Goal: Task Accomplishment & Management: Manage account settings

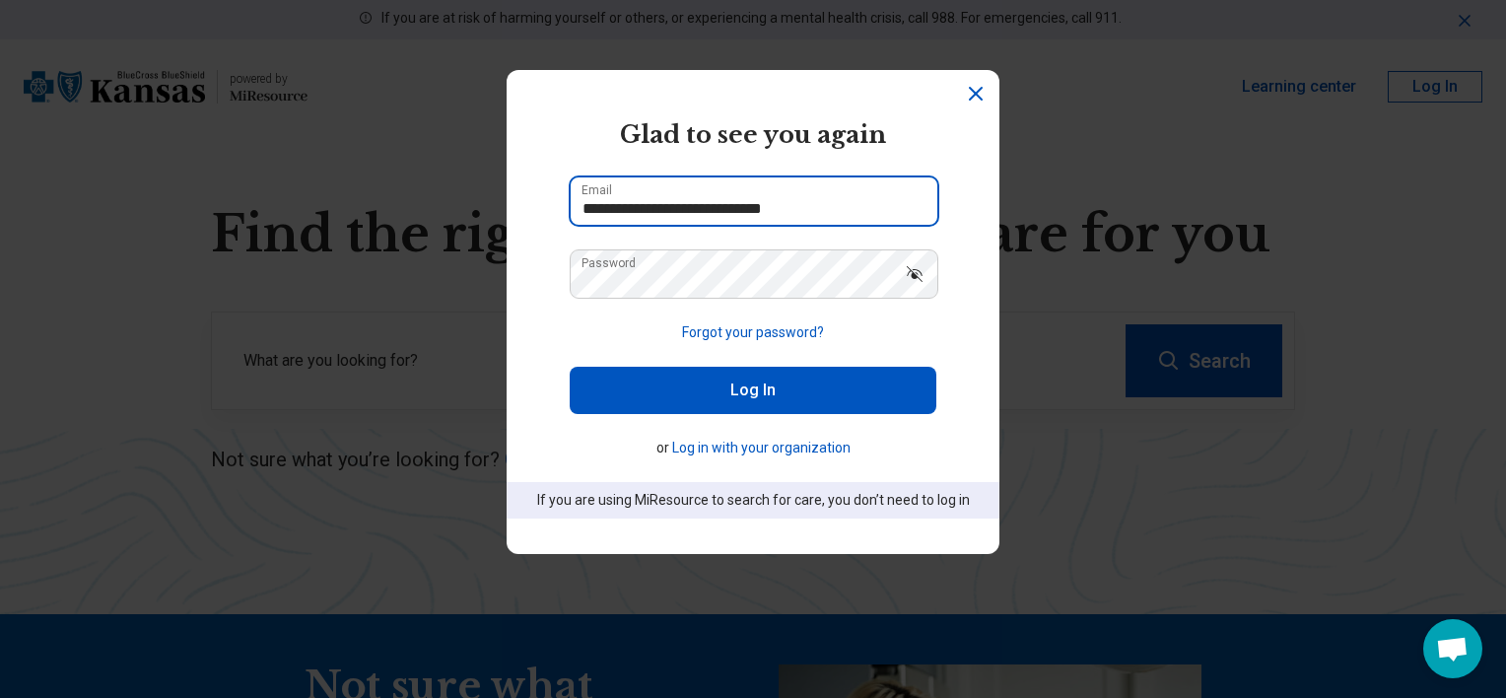
click at [823, 206] on input "**********" at bounding box center [754, 200] width 367 height 47
drag, startPoint x: 607, startPoint y: 210, endPoint x: 565, endPoint y: 210, distance: 42.4
click at [571, 210] on input "**********" at bounding box center [754, 200] width 367 height 47
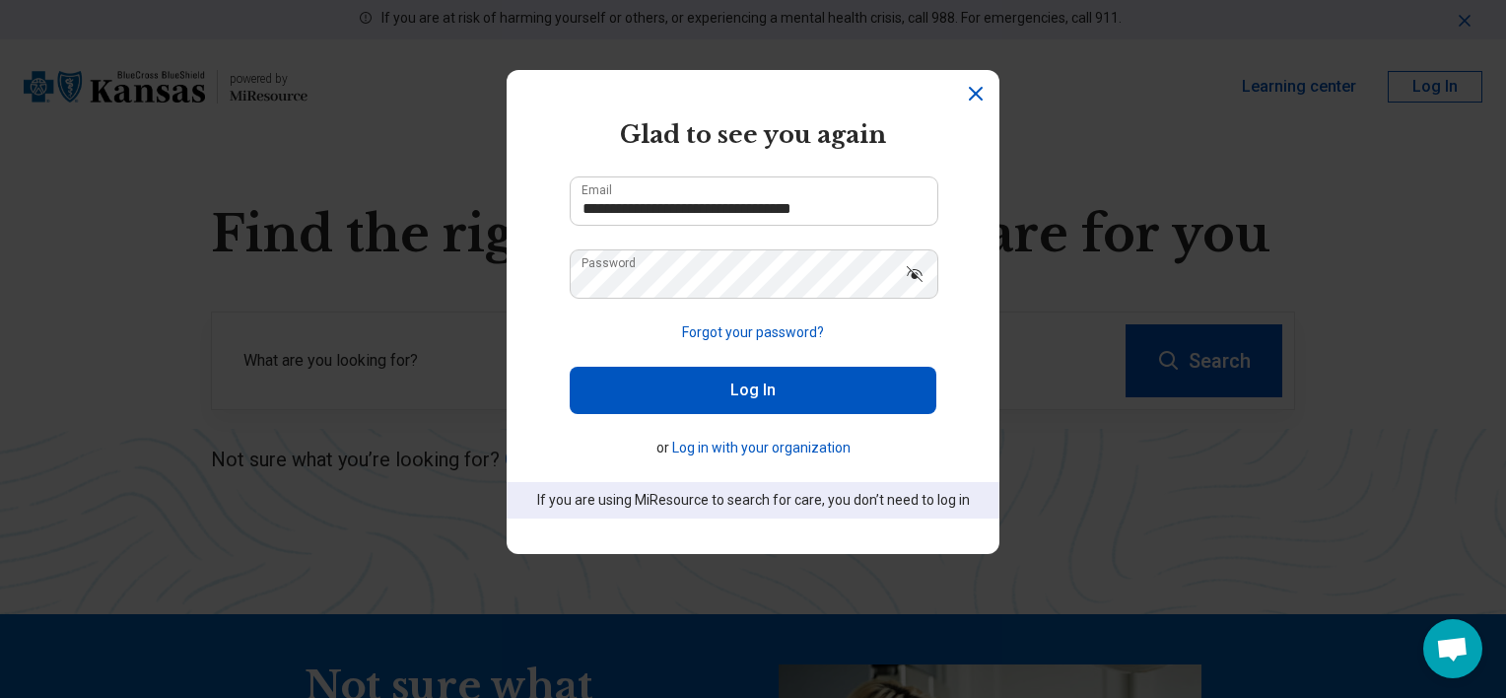
type input "**********"
click at [710, 392] on button "Log In" at bounding box center [753, 390] width 367 height 47
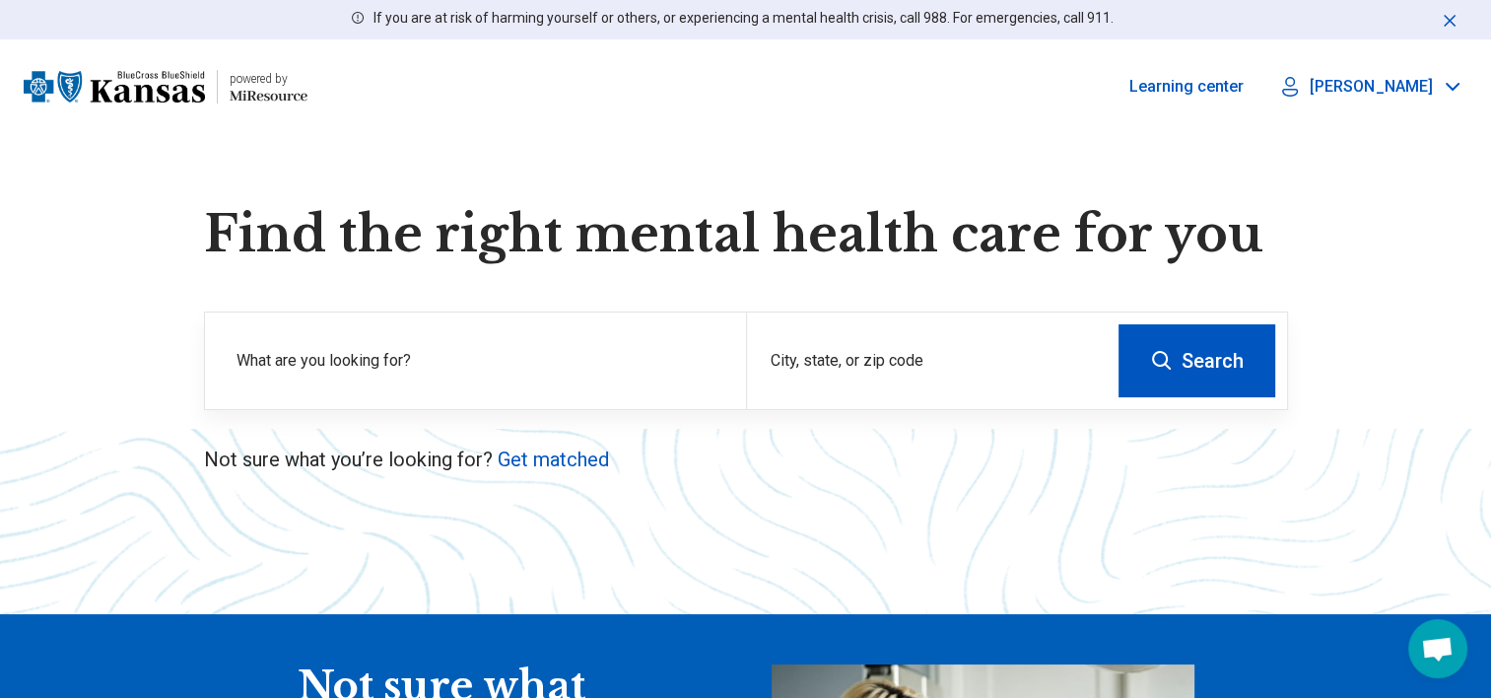
click at [1452, 87] on icon at bounding box center [1453, 87] width 24 height 24
click at [1419, 148] on link "My Dashboard" at bounding box center [1398, 145] width 138 height 51
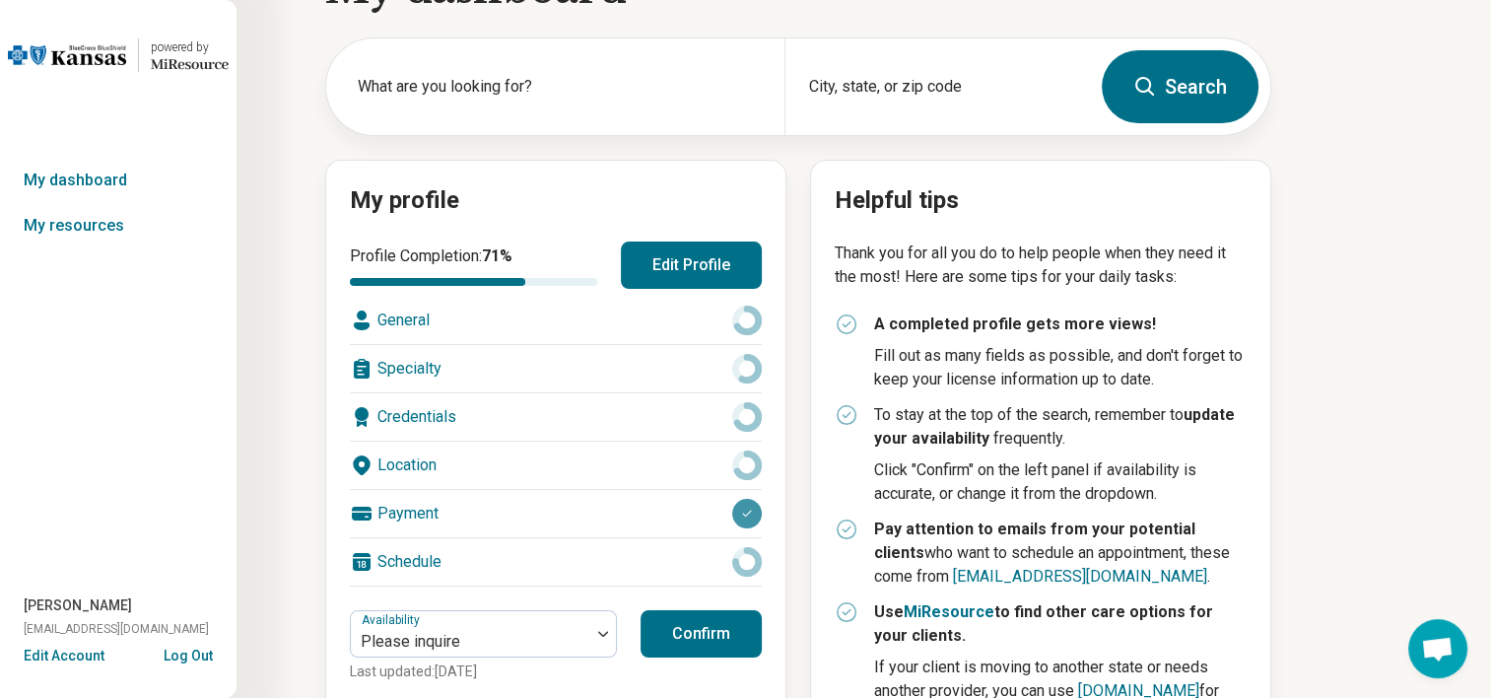
scroll to position [99, 0]
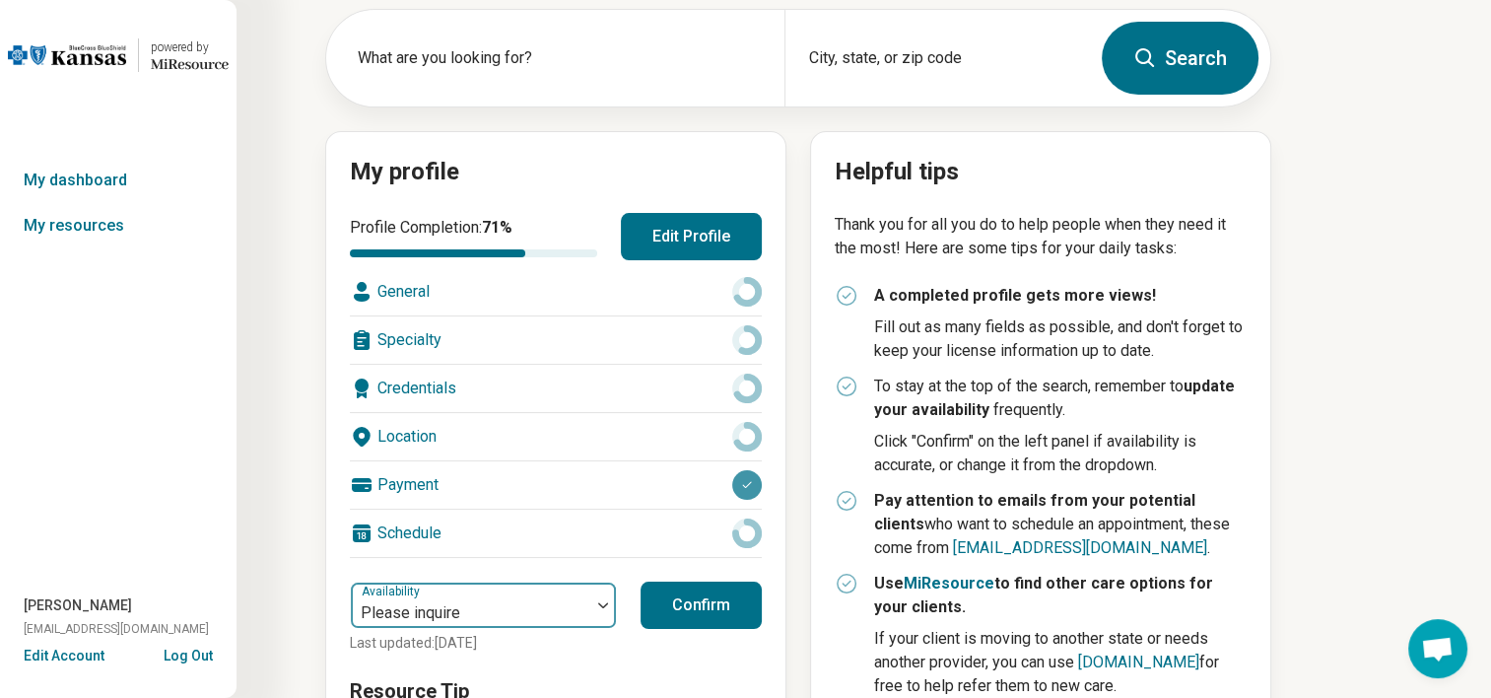
click at [605, 609] on div at bounding box center [603, 604] width 26 height 45
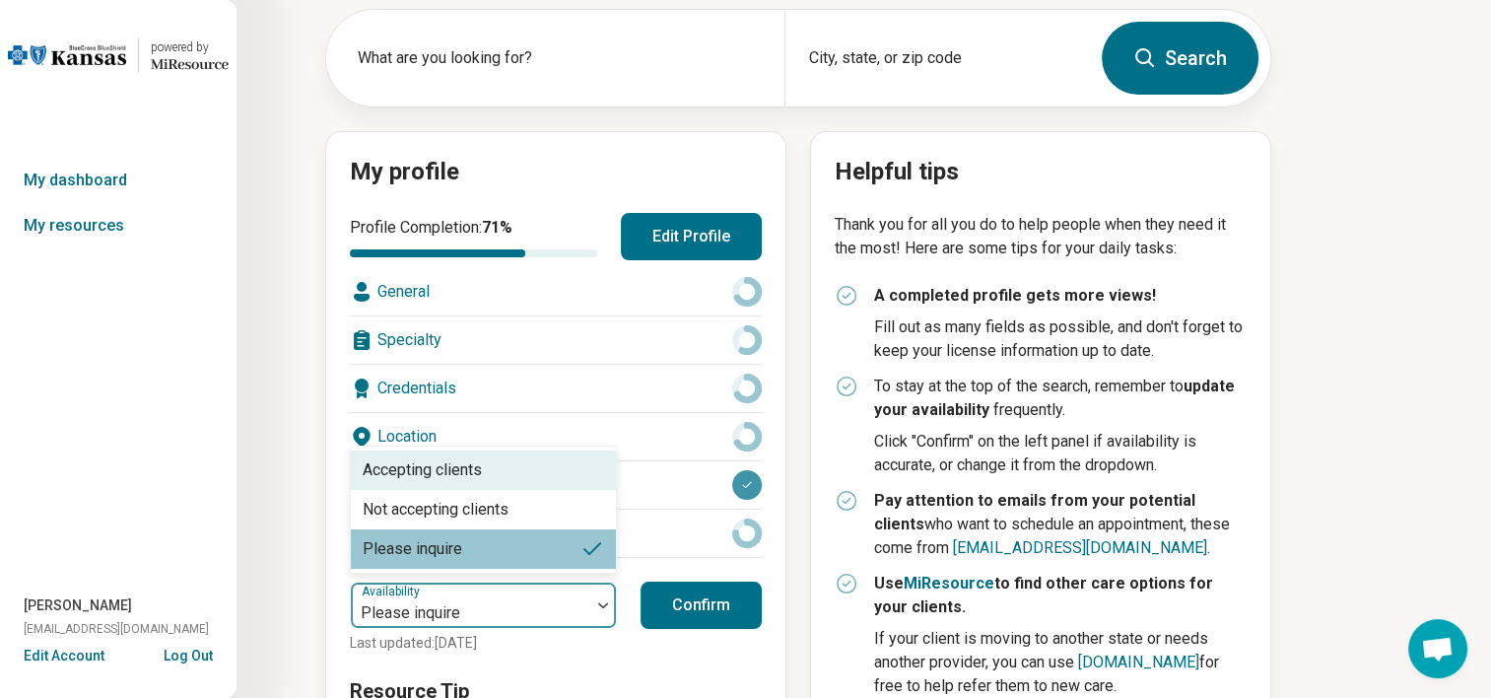
click at [605, 609] on div at bounding box center [603, 604] width 26 height 45
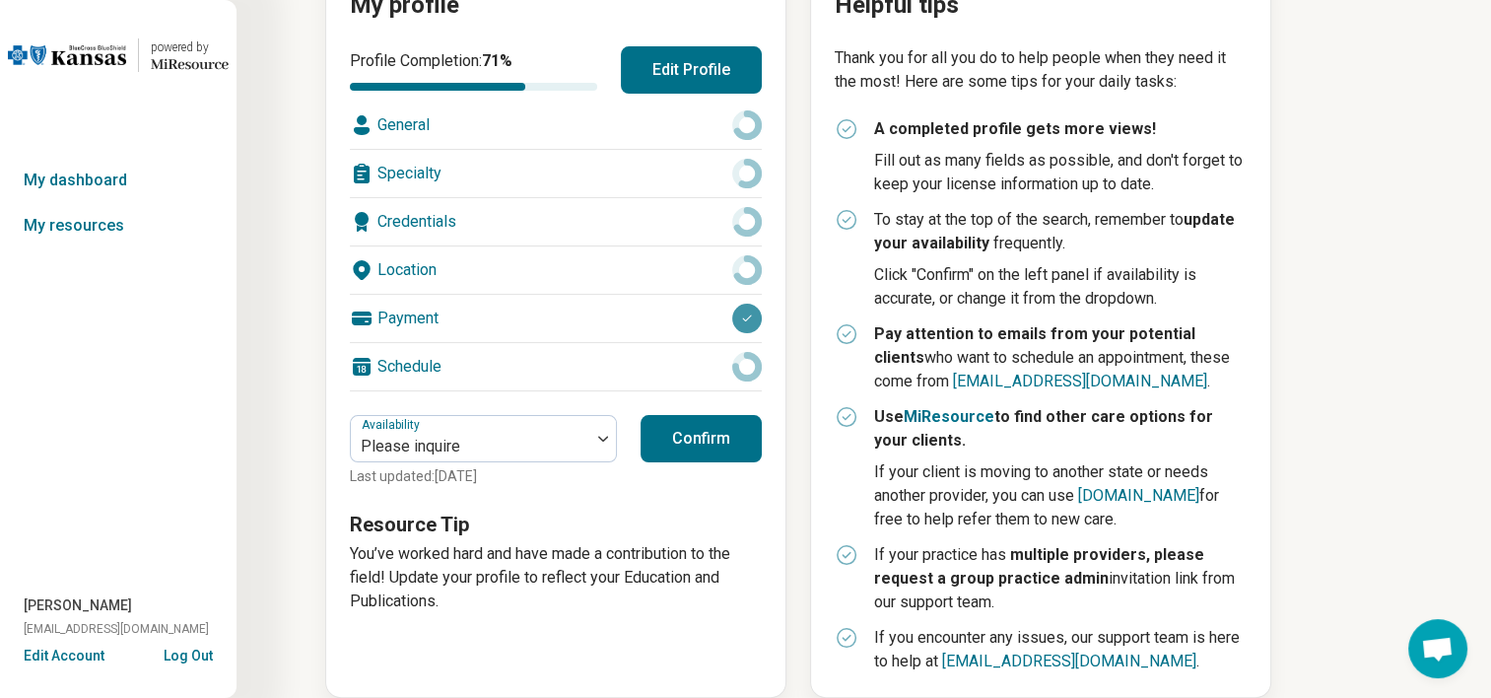
scroll to position [292, 0]
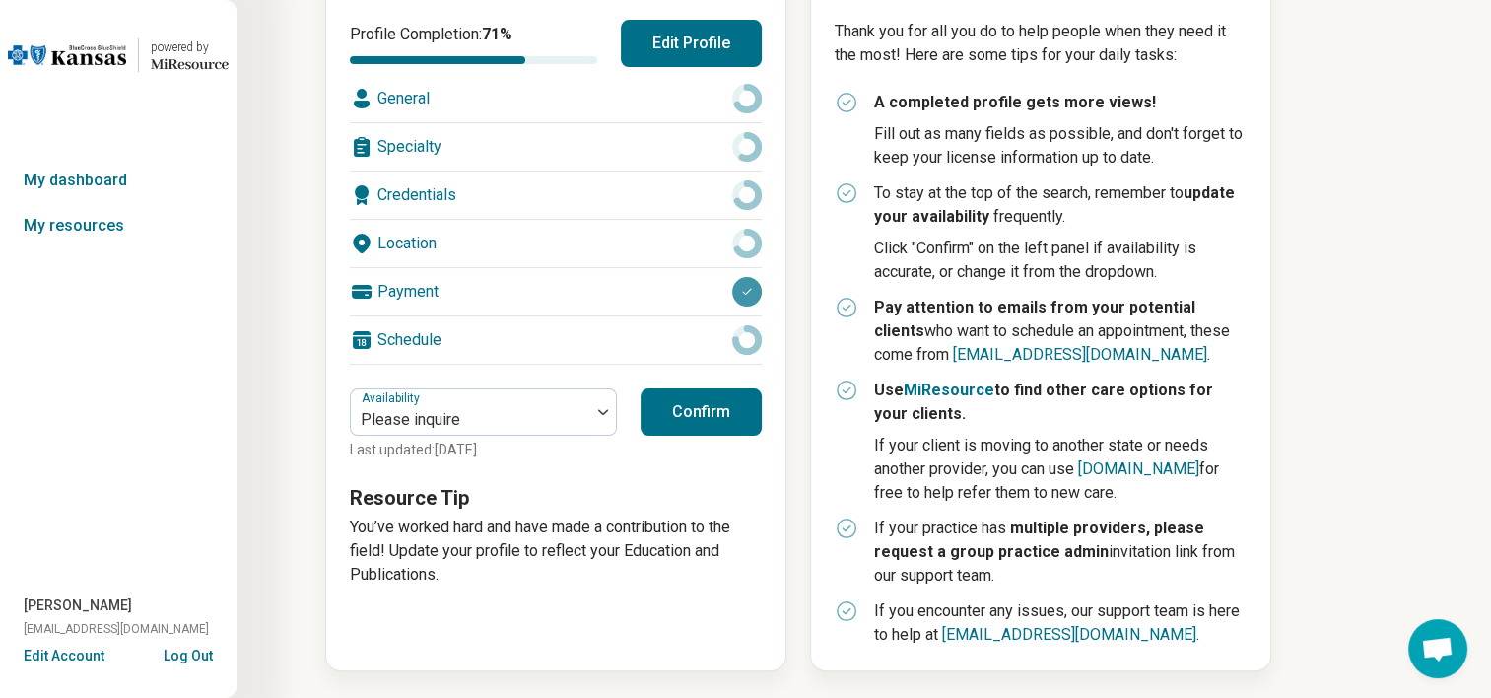
click at [461, 195] on div "Credentials" at bounding box center [556, 194] width 412 height 47
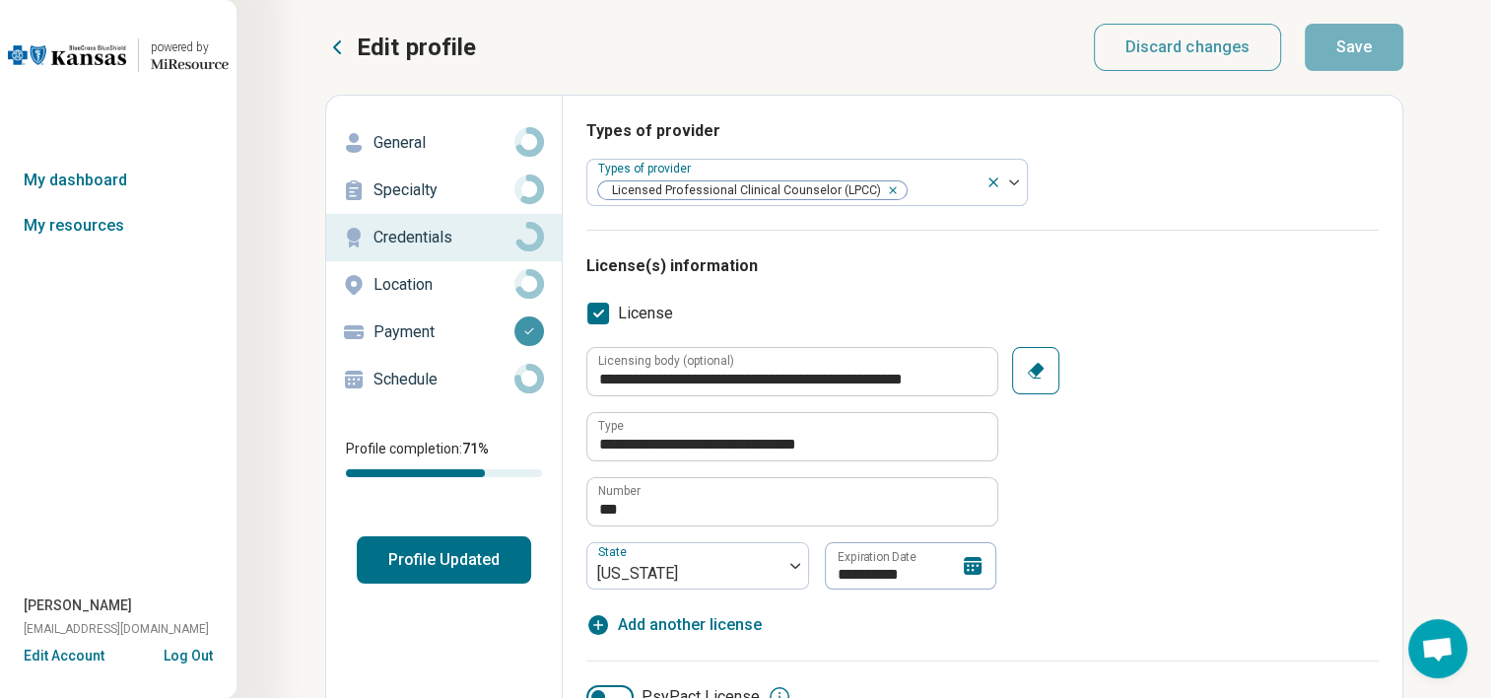
scroll to position [99, 0]
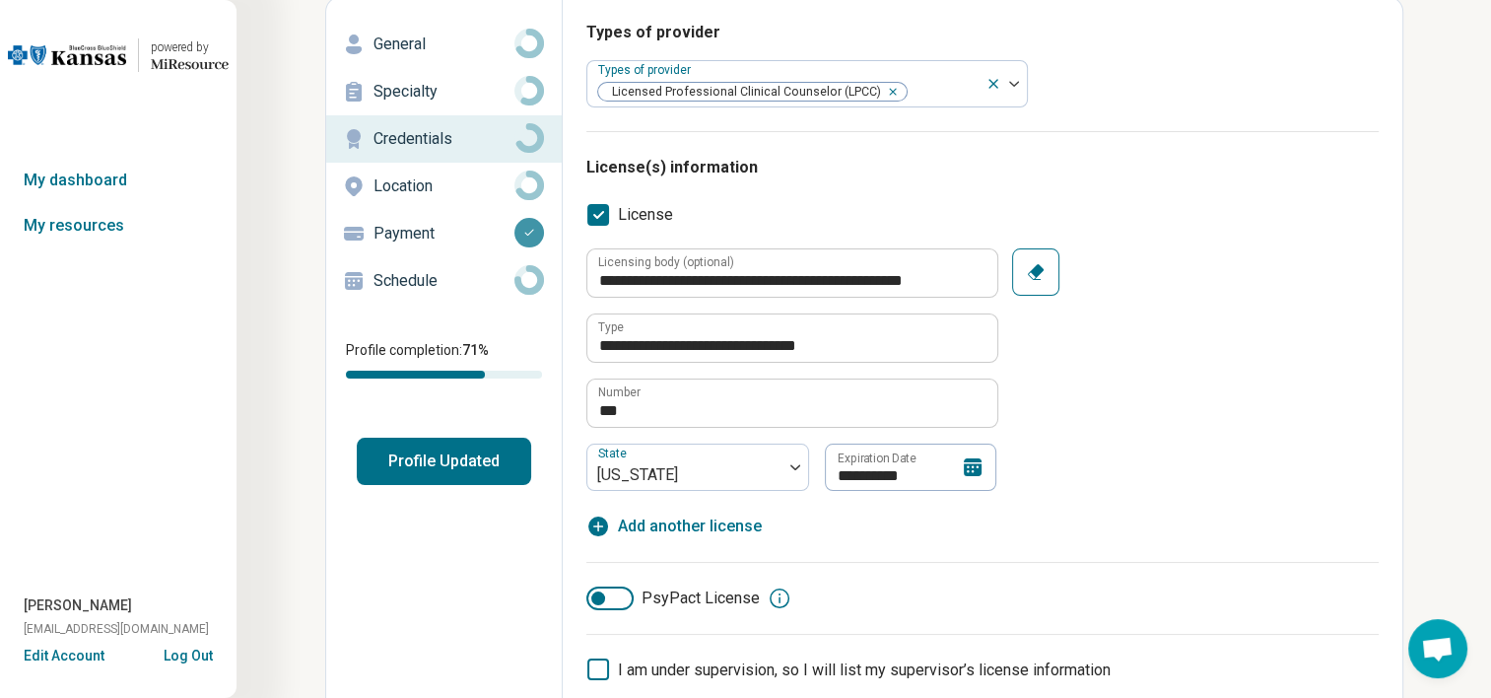
click at [966, 468] on icon at bounding box center [973, 467] width 18 height 18
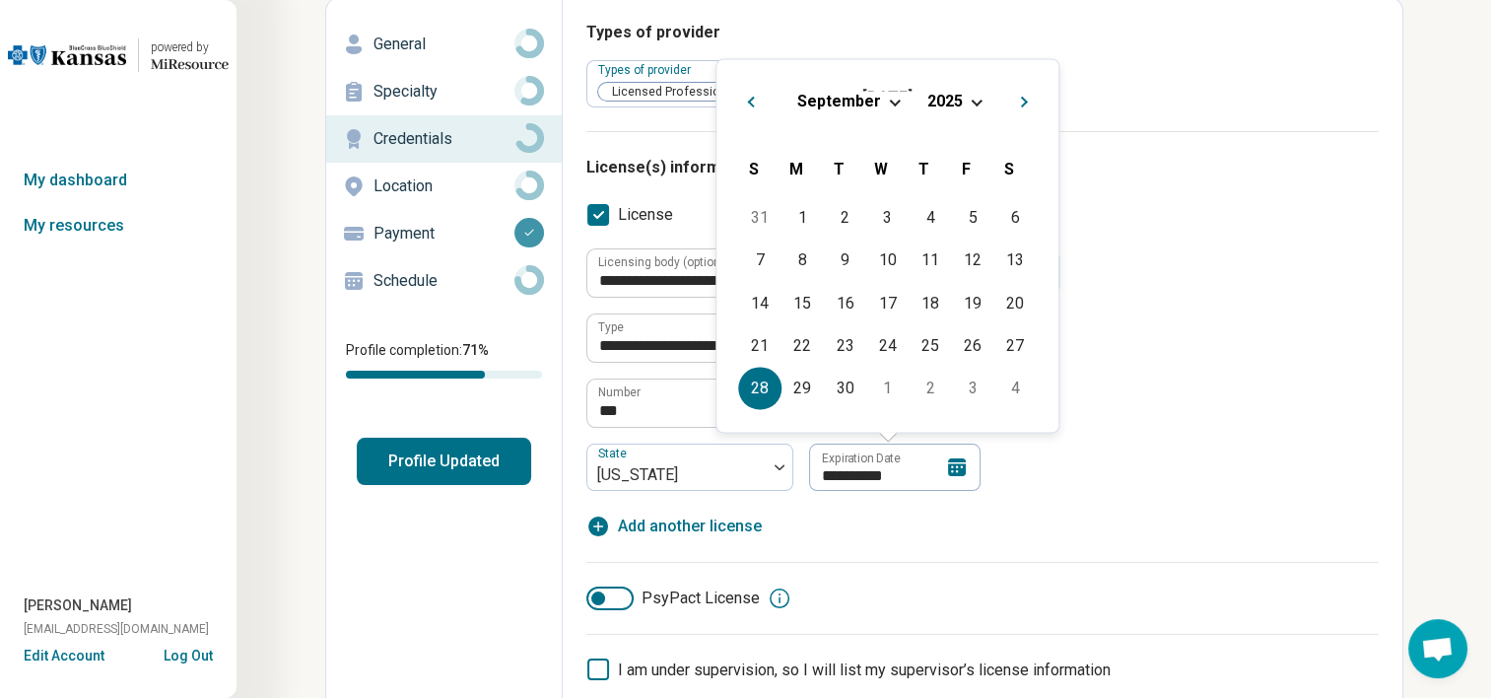
click at [971, 103] on div "[DATE]" at bounding box center [887, 101] width 310 height 21
click at [973, 96] on span "Choose Date" at bounding box center [977, 100] width 11 height 11
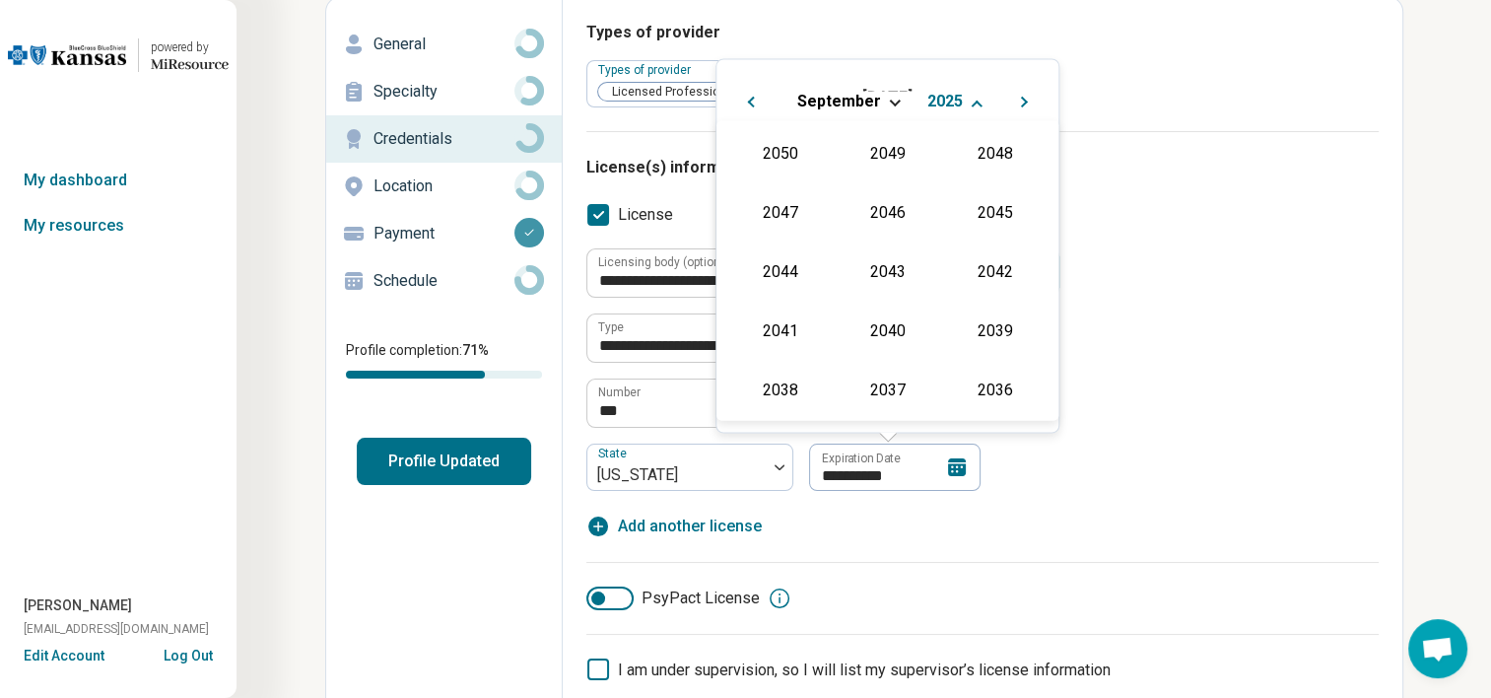
scroll to position [357, 0]
click at [966, 212] on div "2027" at bounding box center [995, 210] width 96 height 35
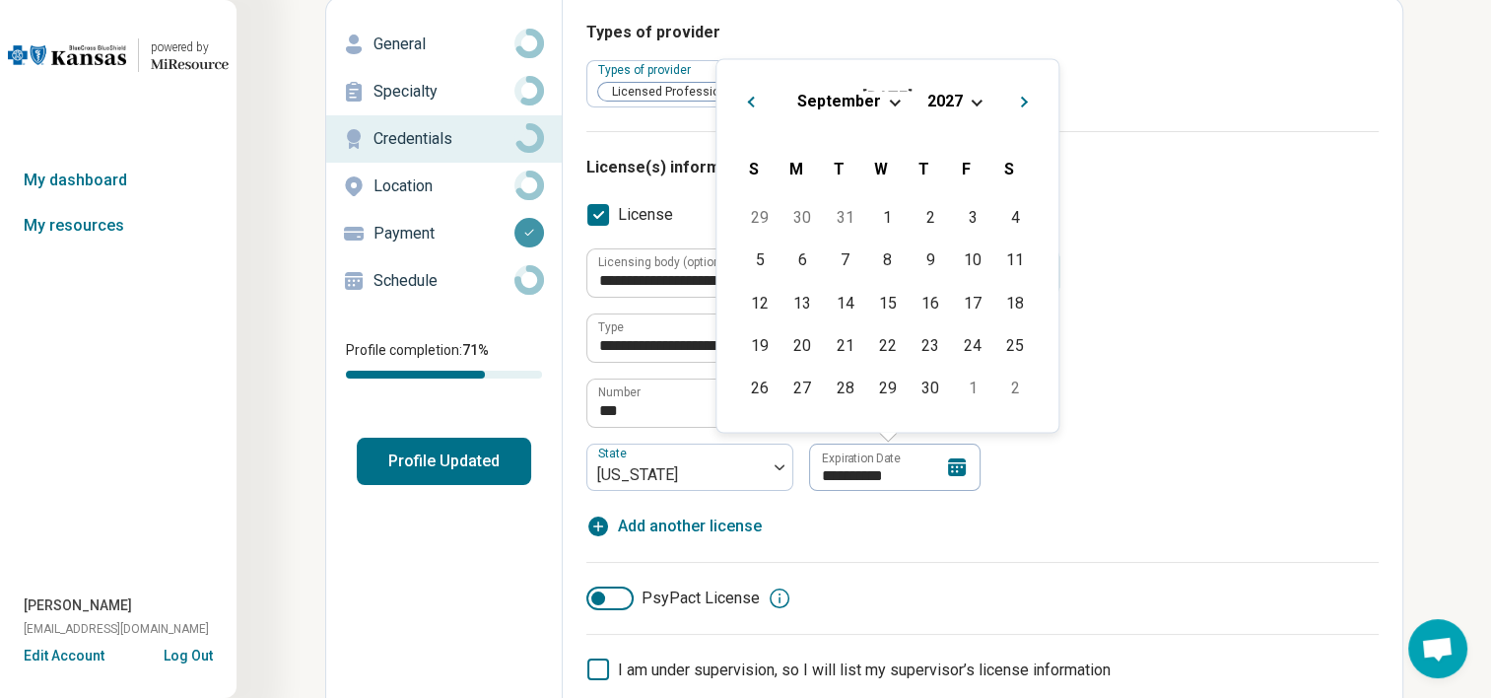
click at [1088, 478] on div "**********" at bounding box center [982, 369] width 792 height 242
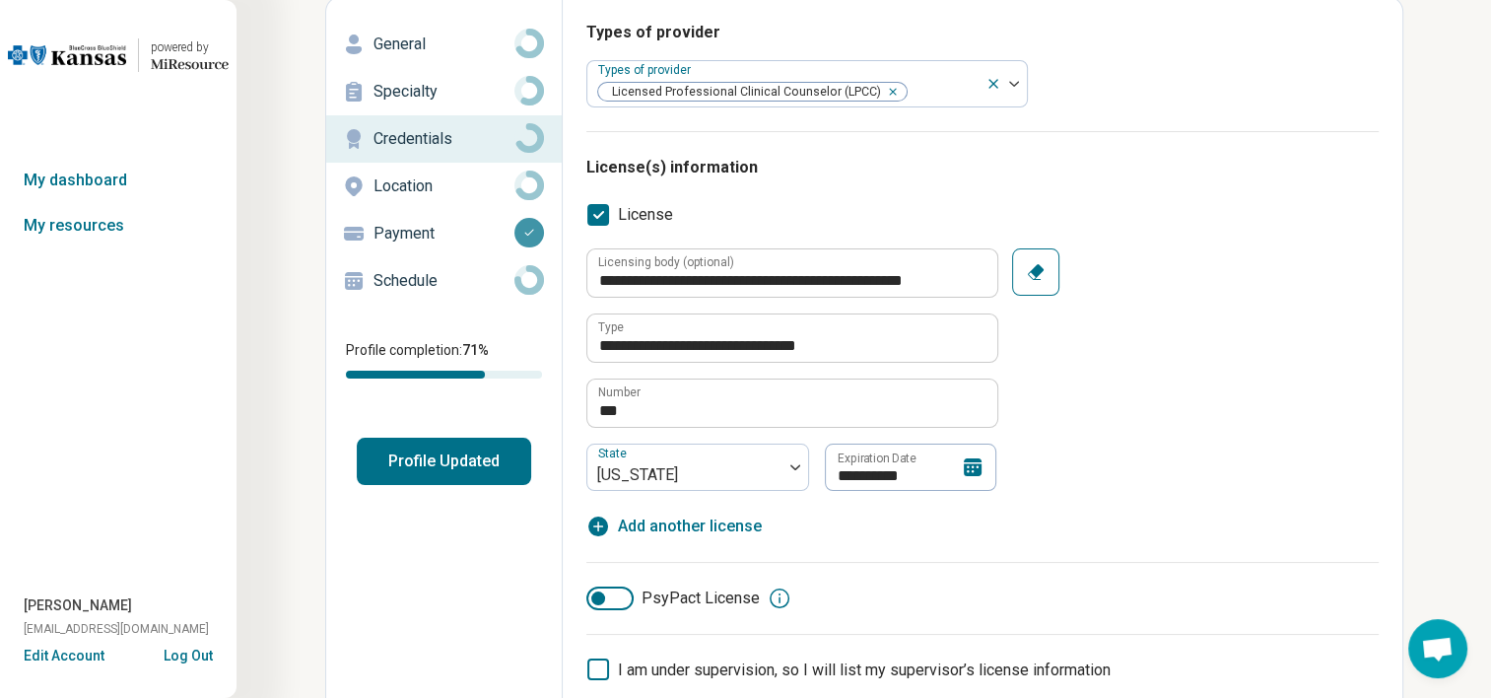
click at [421, 462] on button "Profile Updated" at bounding box center [444, 461] width 174 height 47
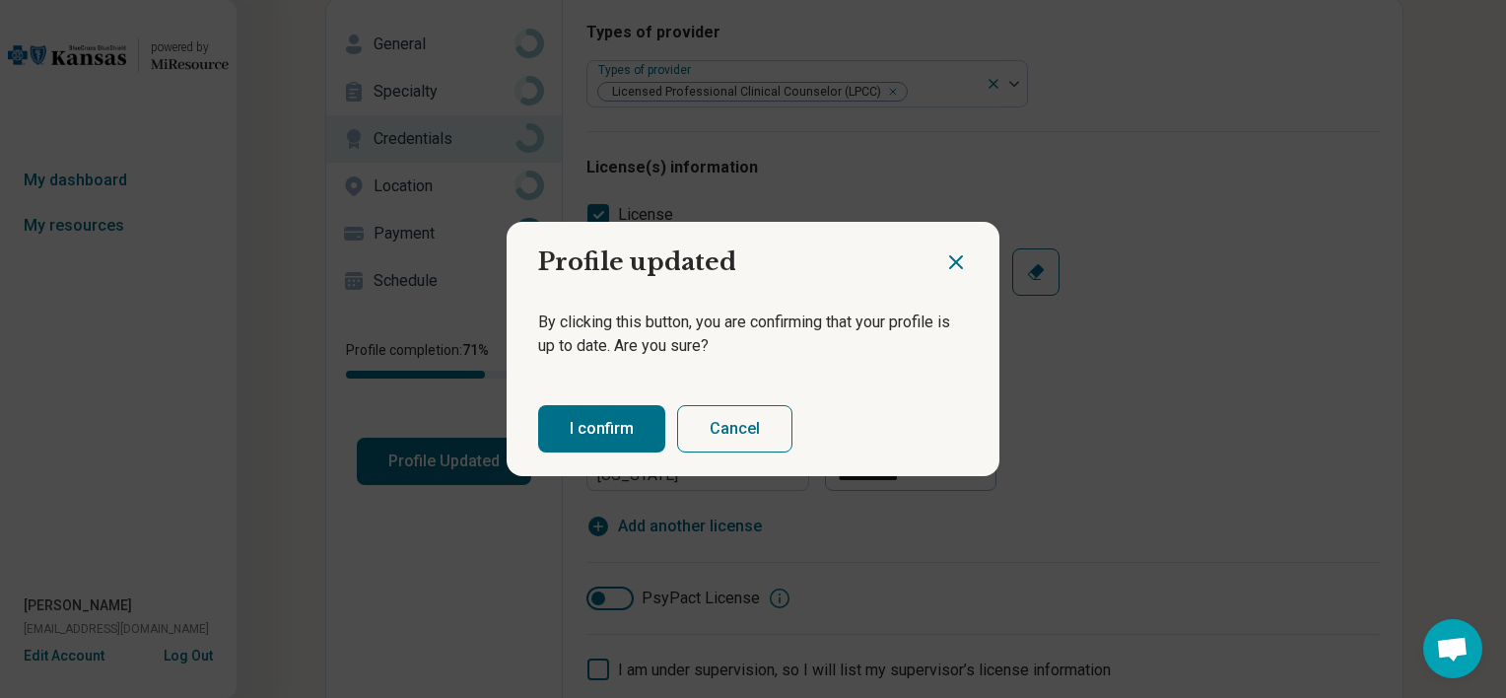
click at [562, 433] on button "I confirm" at bounding box center [601, 428] width 127 height 47
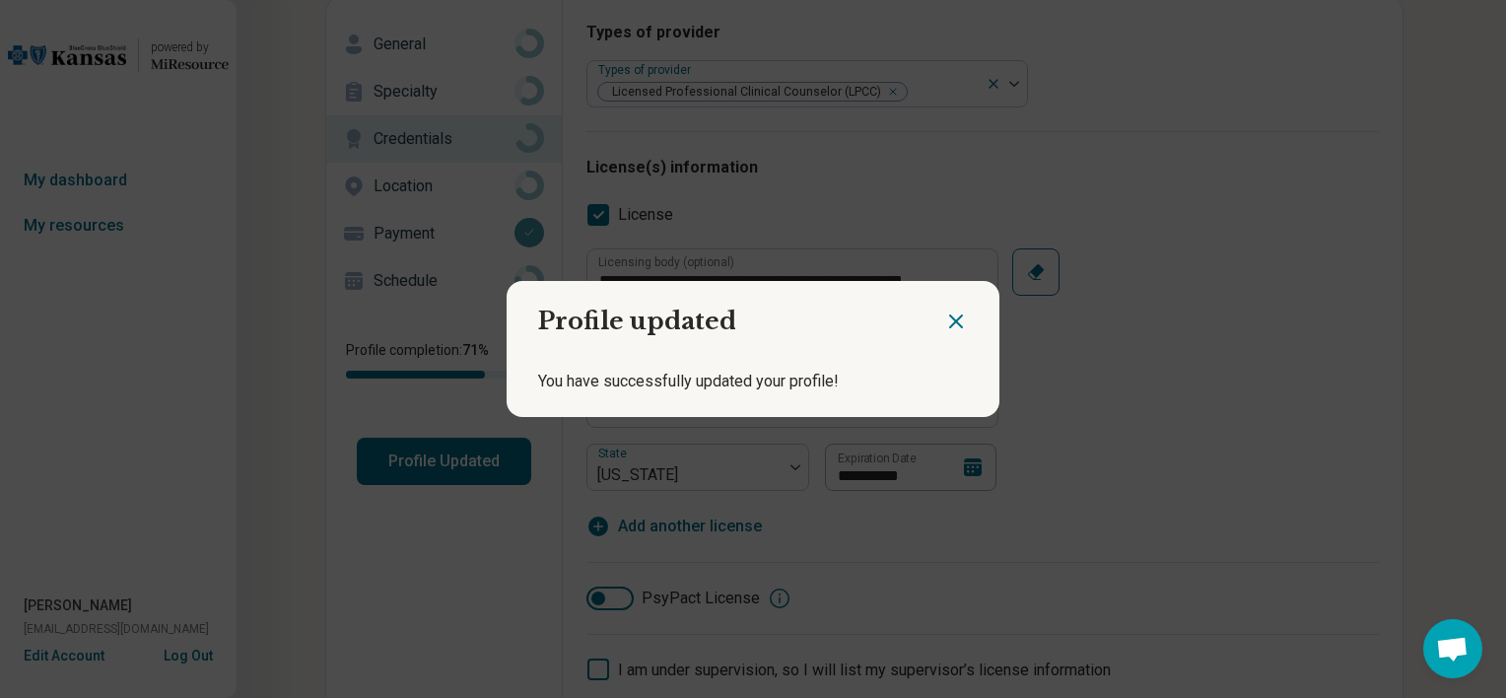
click at [949, 317] on icon "Close dialog" at bounding box center [956, 321] width 24 height 24
